Goal: Check status: Check status

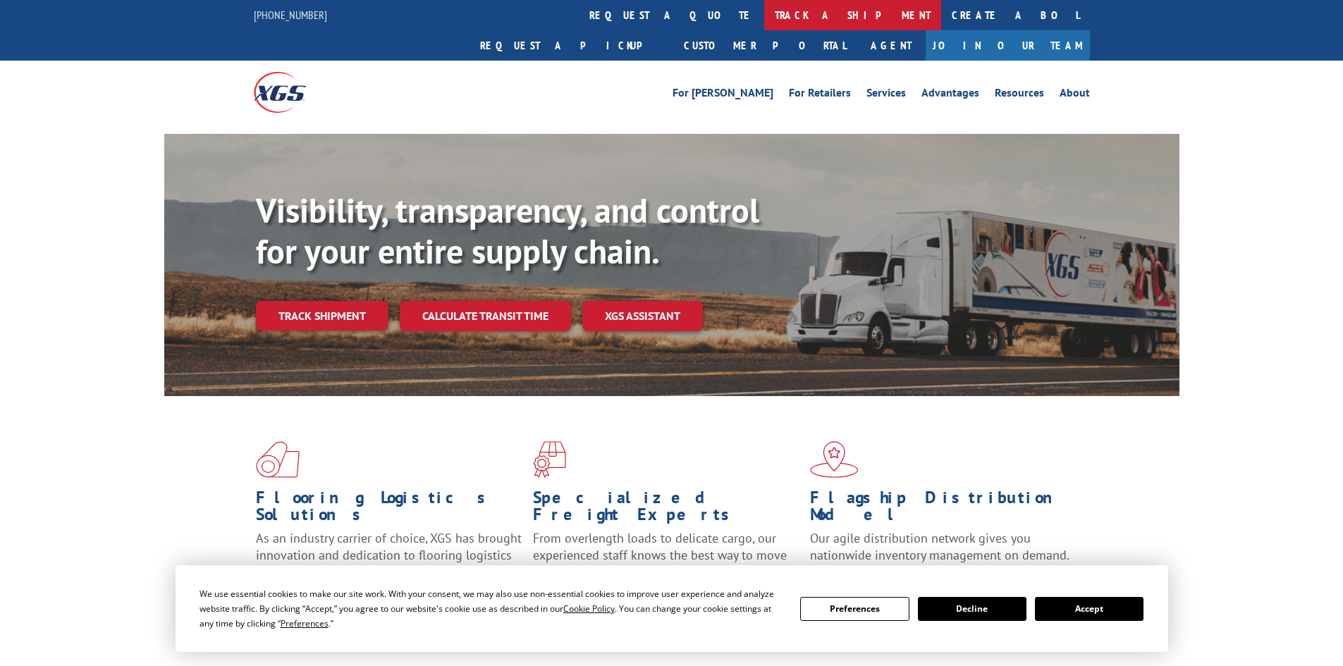
click at [764, 13] on link "track a shipment" at bounding box center [852, 15] width 177 height 30
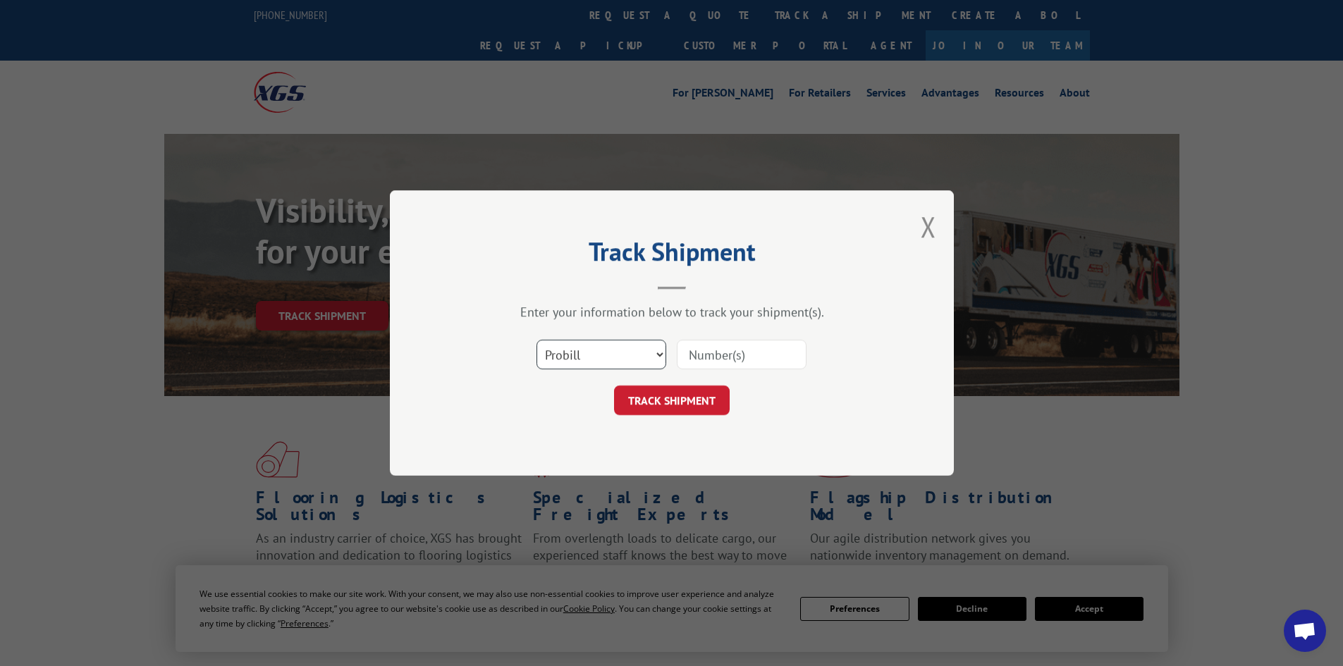
click at [606, 352] on select "Select category... Probill BOL PO" at bounding box center [601, 355] width 130 height 30
select select "bol"
click at [536, 340] on select "Select category... Probill BOL PO" at bounding box center [601, 355] width 130 height 30
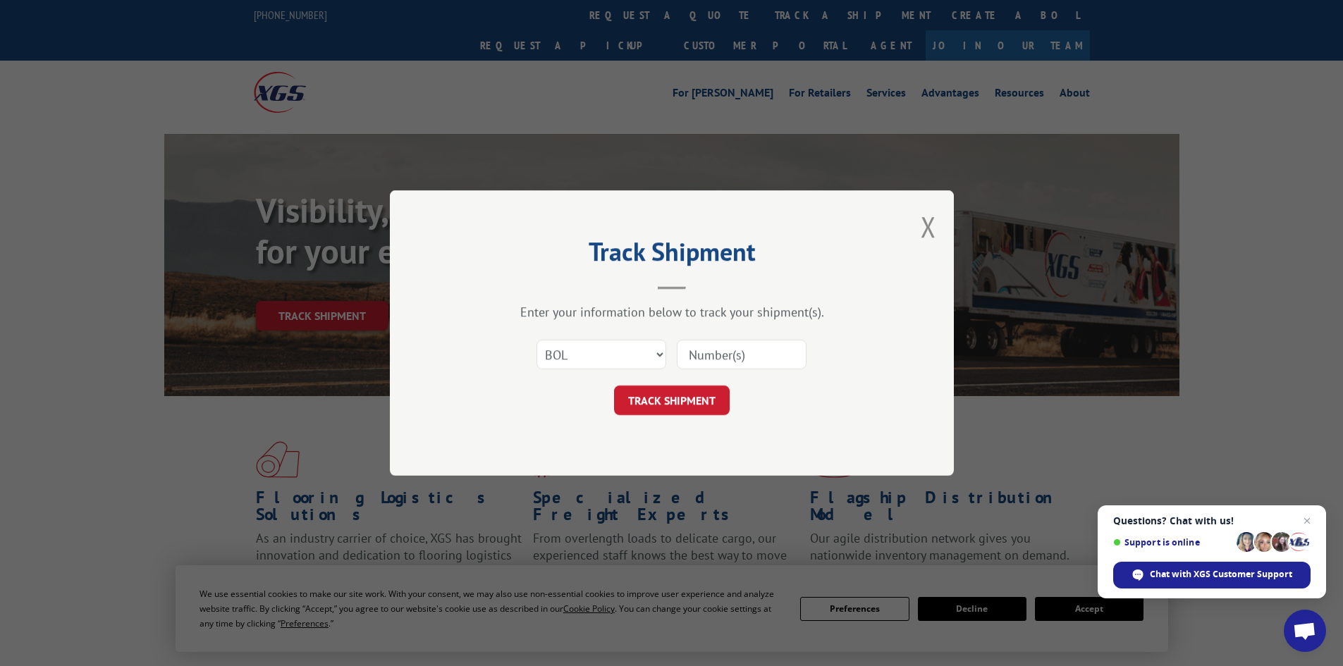
click at [722, 352] on input at bounding box center [742, 355] width 130 height 30
paste input "5436537"
type input "5436537"
click at [648, 411] on button "TRACK SHIPMENT" at bounding box center [672, 401] width 116 height 30
